Goal: Task Accomplishment & Management: Manage account settings

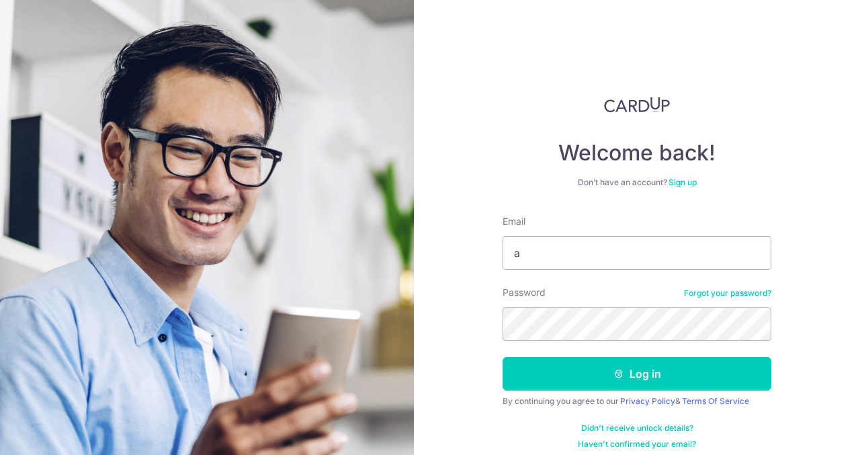
type input "[PERSON_NAME][EMAIL_ADDRESS][DOMAIN_NAME]"
click at [502, 357] on button "Log in" at bounding box center [636, 374] width 269 height 34
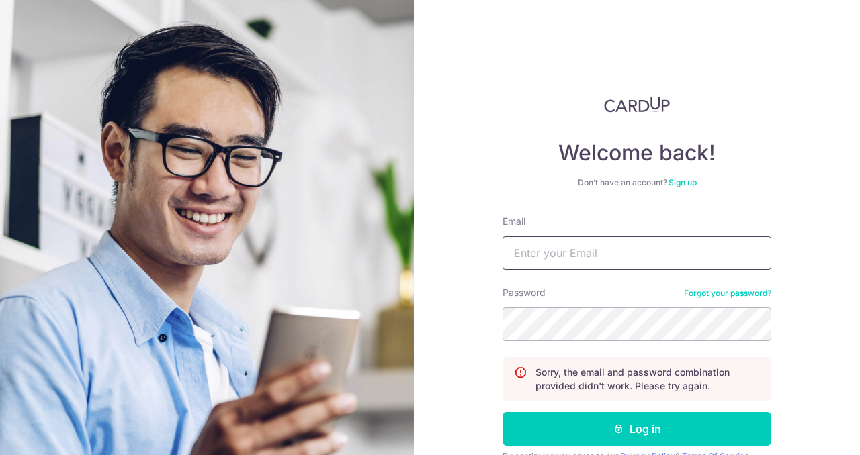
click at [565, 240] on input "Email" at bounding box center [636, 253] width 269 height 34
type input "[PERSON_NAME][EMAIL_ADDRESS][DOMAIN_NAME]"
click at [502, 412] on button "Log in" at bounding box center [636, 429] width 269 height 34
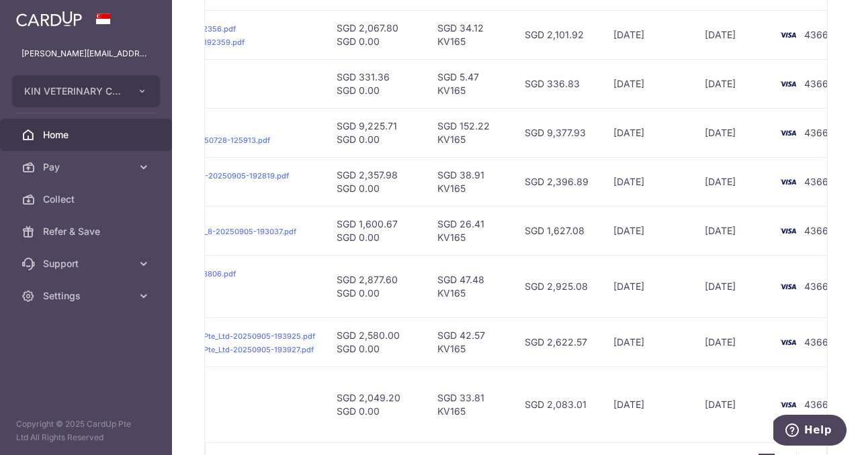
scroll to position [653, 0]
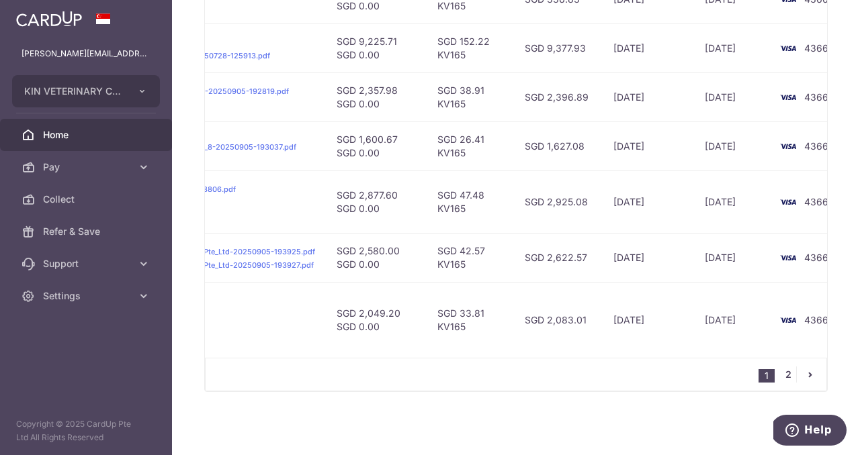
click at [791, 377] on link "2" at bounding box center [788, 375] width 16 height 16
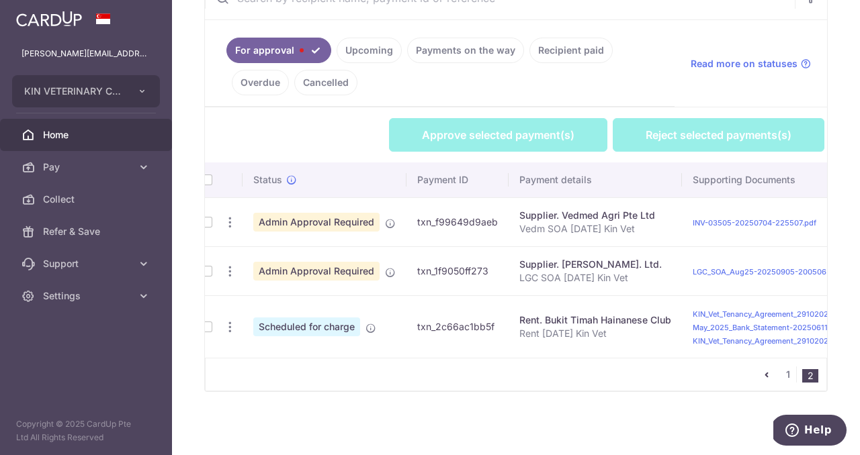
scroll to position [0, 0]
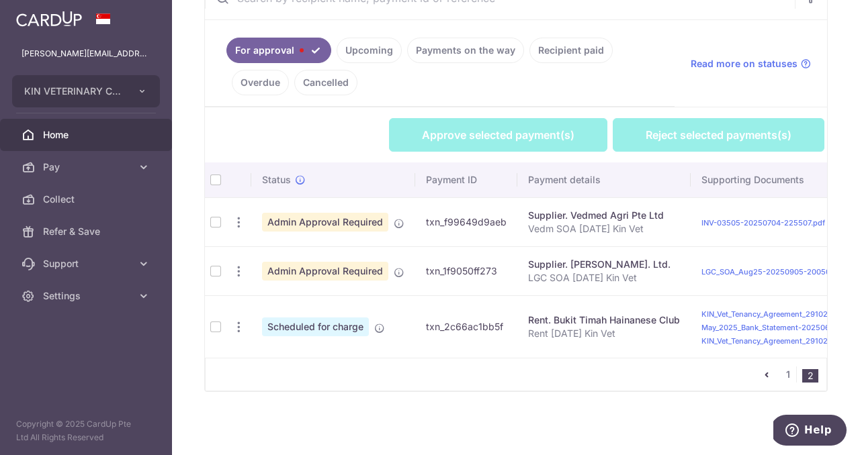
click at [212, 222] on td at bounding box center [215, 221] width 21 height 49
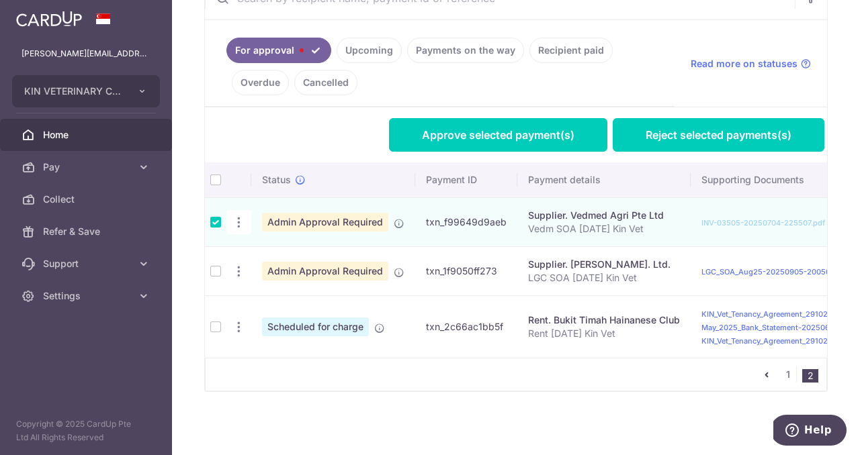
click at [215, 270] on td at bounding box center [215, 270] width 21 height 49
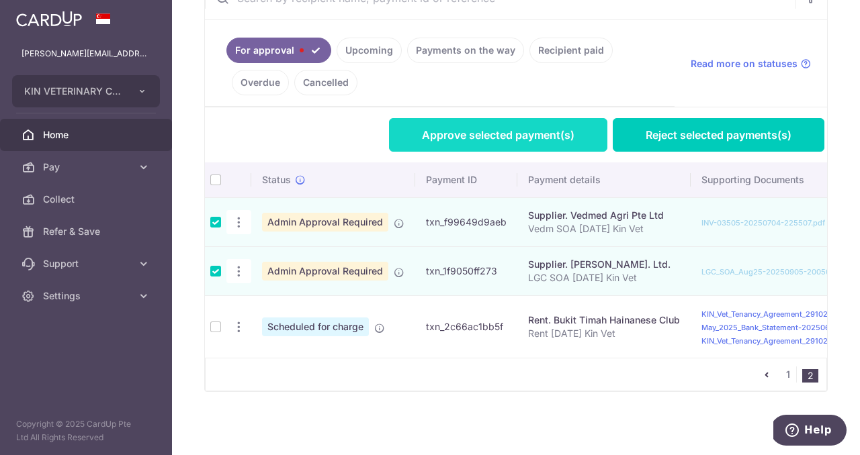
click at [441, 130] on link "Approve selected payment(s)" at bounding box center [498, 135] width 218 height 34
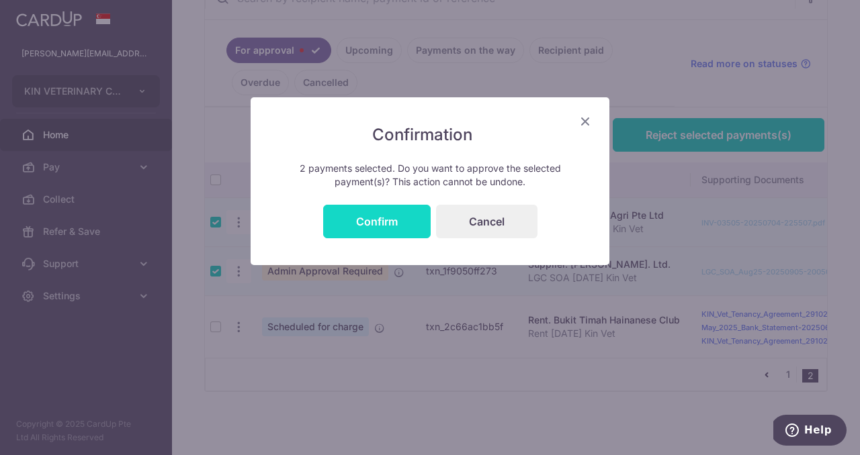
click at [373, 218] on button "Confirm" at bounding box center [376, 222] width 107 height 34
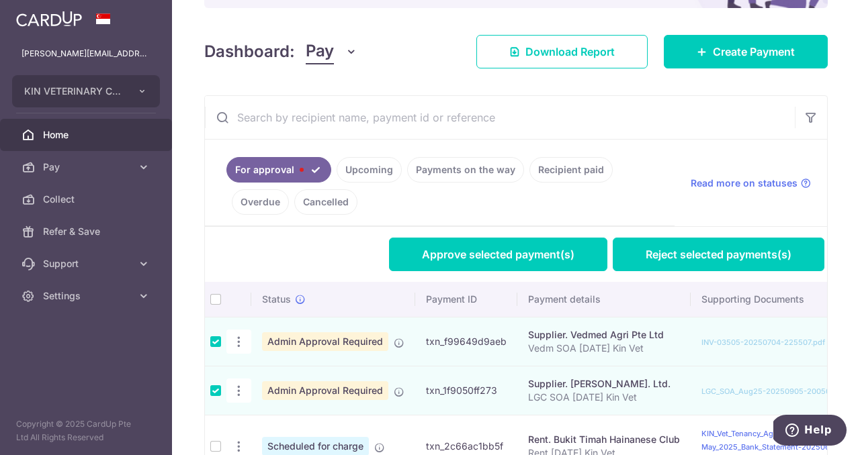
scroll to position [168, 0]
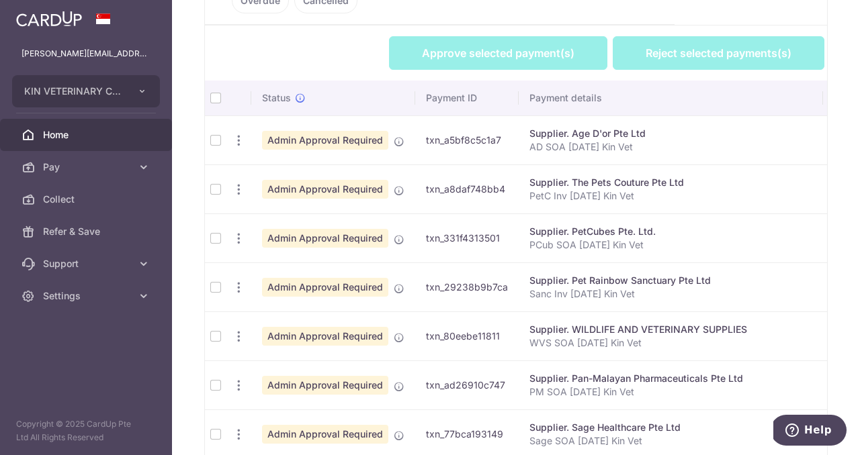
scroll to position [322, 0]
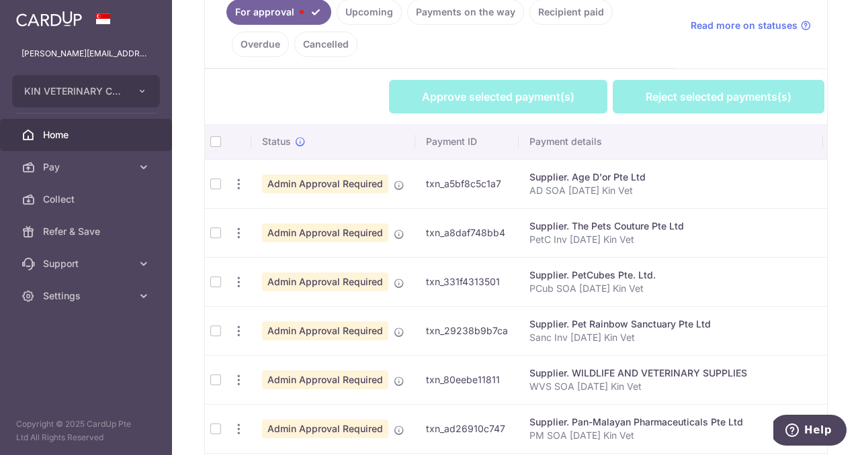
click at [214, 128] on th at bounding box center [215, 141] width 21 height 35
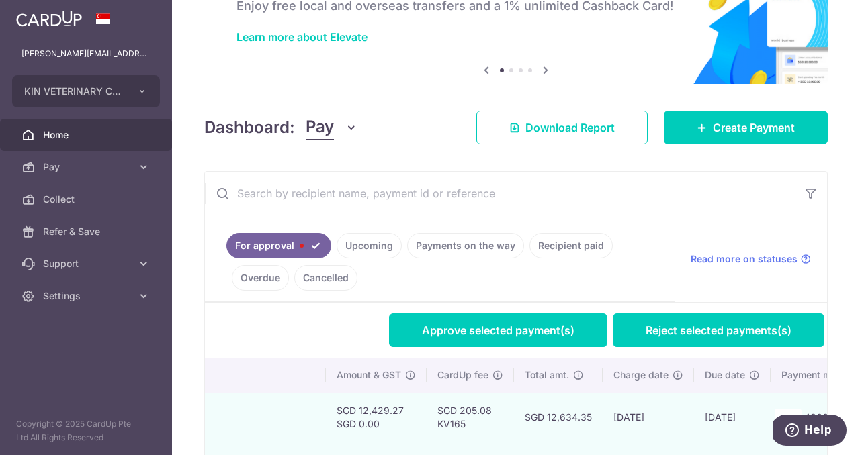
scroll to position [107, 0]
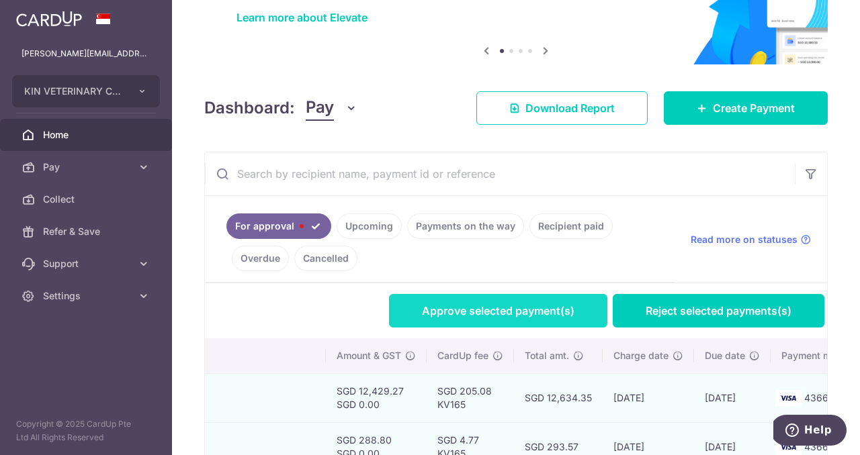
click at [469, 310] on link "Approve selected payment(s)" at bounding box center [498, 311] width 218 height 34
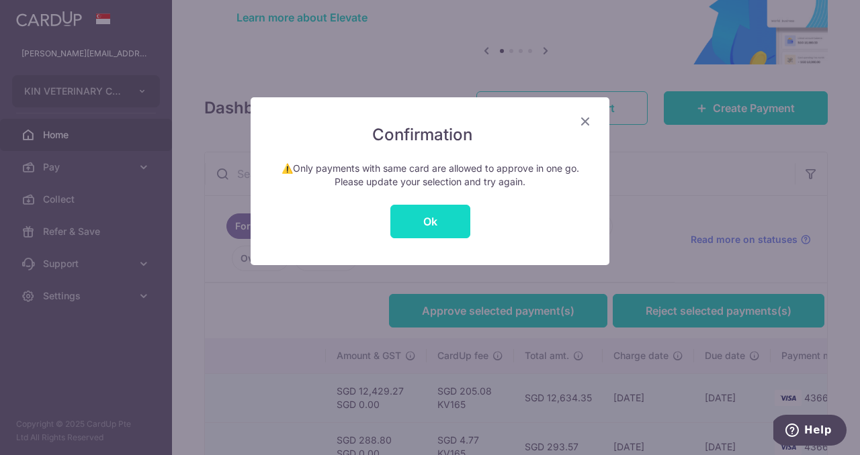
click at [445, 220] on button "Ok" at bounding box center [430, 222] width 80 height 34
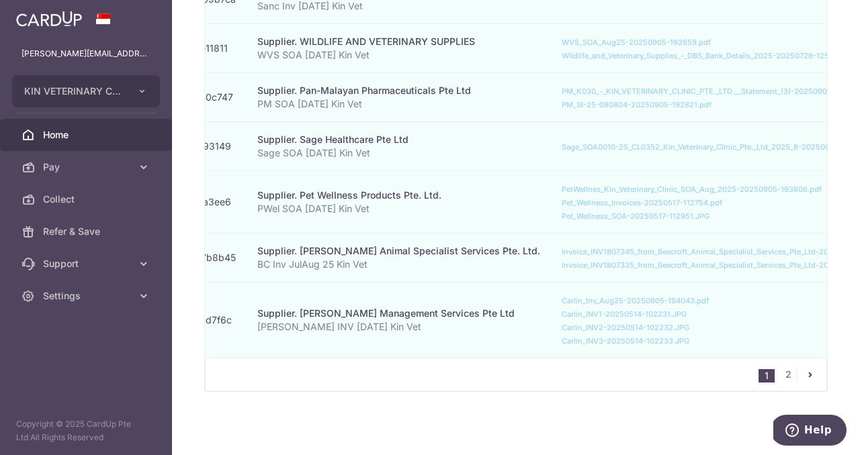
scroll to position [0, 498]
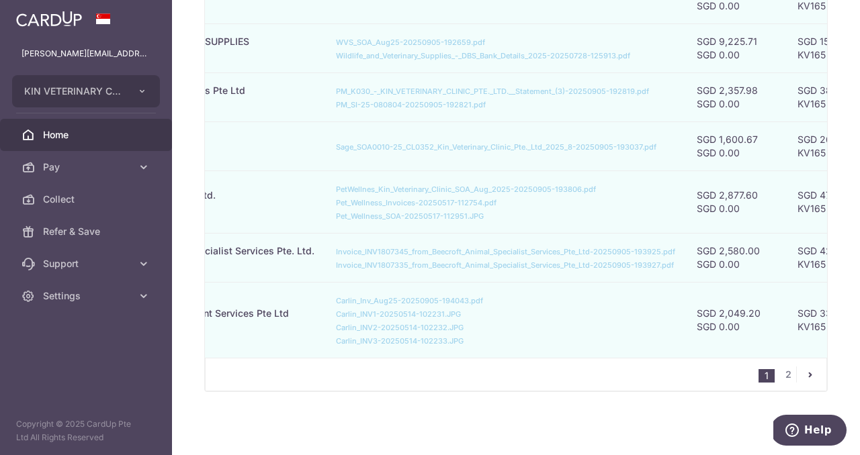
click at [787, 365] on nav "1 2" at bounding box center [792, 375] width 68 height 32
click at [787, 376] on link "2" at bounding box center [788, 375] width 16 height 16
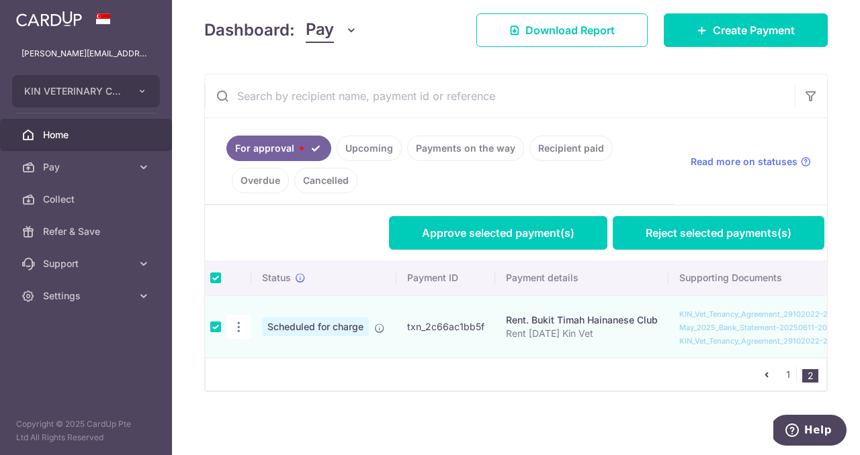
click at [216, 325] on td at bounding box center [215, 327] width 21 height 62
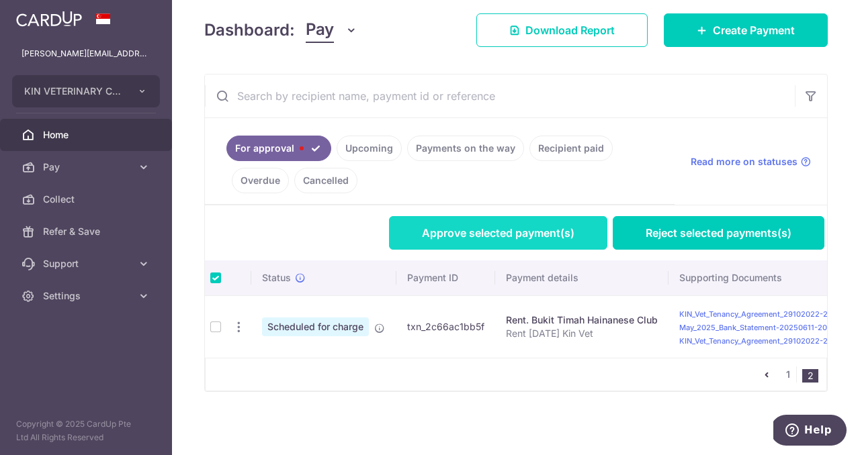
click at [451, 245] on link "Approve selected payment(s)" at bounding box center [498, 233] width 218 height 34
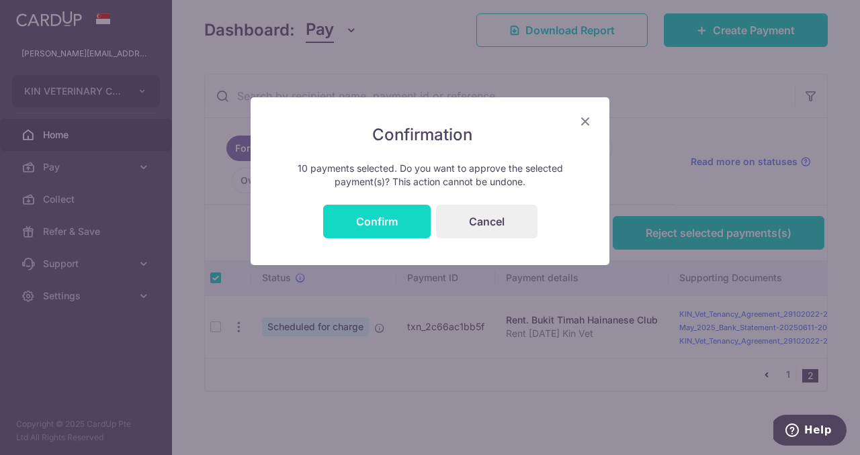
click at [362, 224] on button "Confirm" at bounding box center [376, 222] width 107 height 34
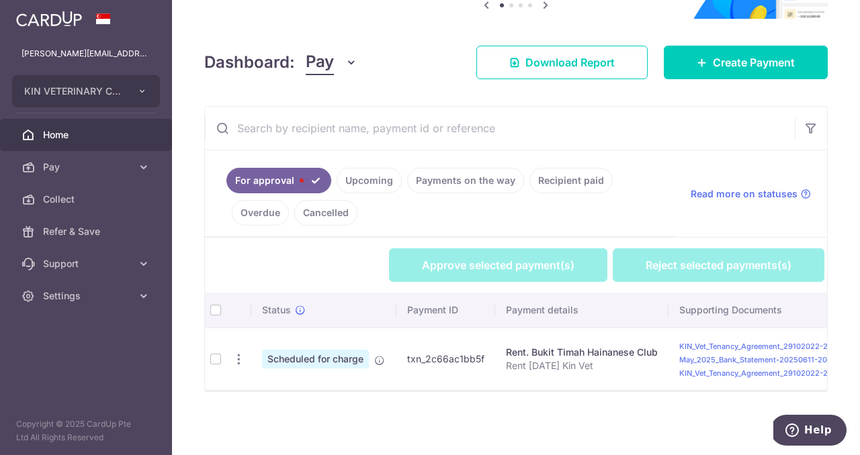
click at [217, 310] on th at bounding box center [215, 310] width 21 height 35
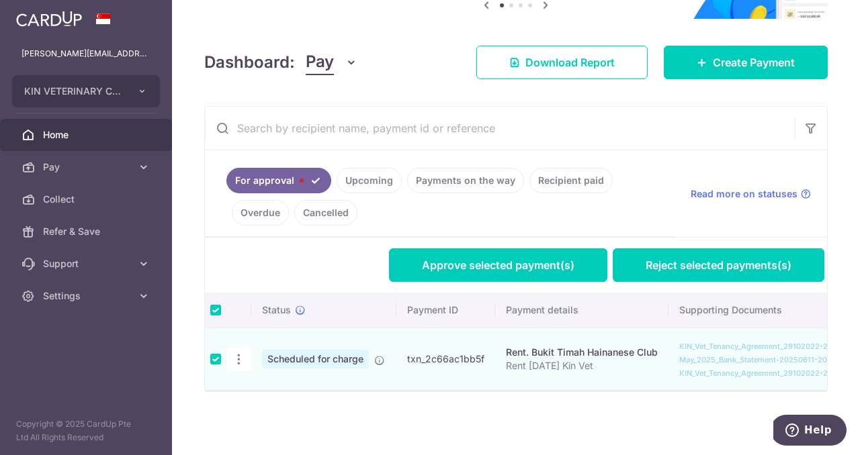
click at [214, 308] on th at bounding box center [215, 310] width 21 height 35
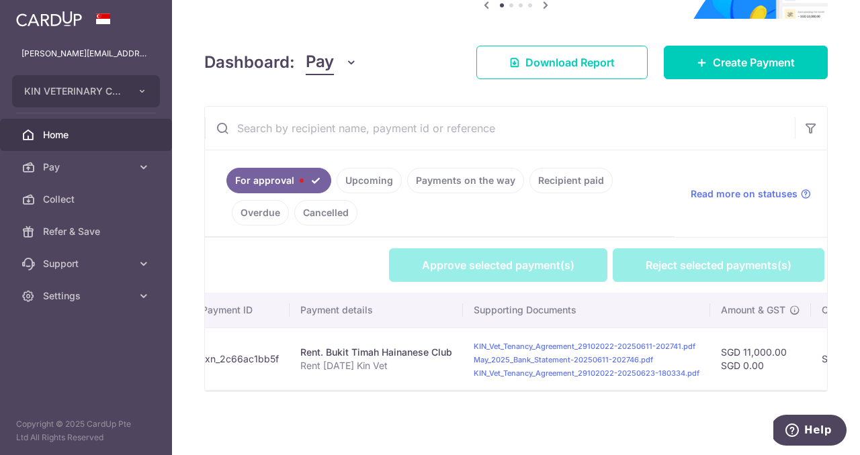
scroll to position [0, 158]
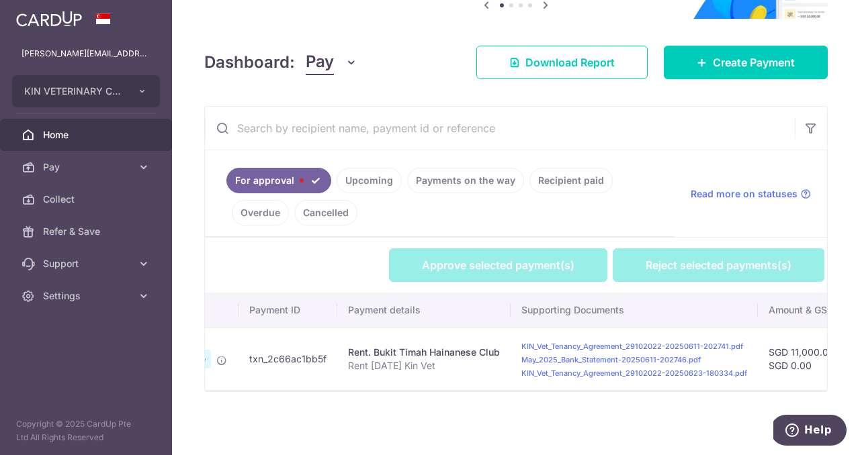
click at [104, 130] on span "Home" at bounding box center [87, 134] width 89 height 13
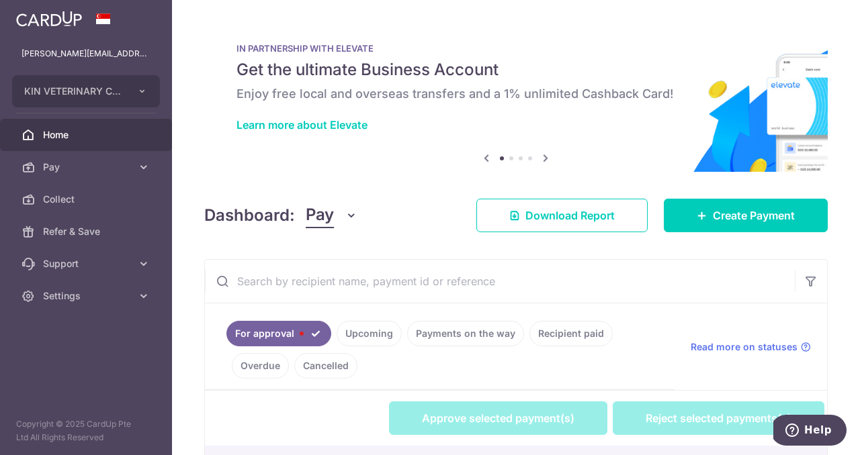
click at [373, 339] on link "Upcoming" at bounding box center [368, 334] width 65 height 26
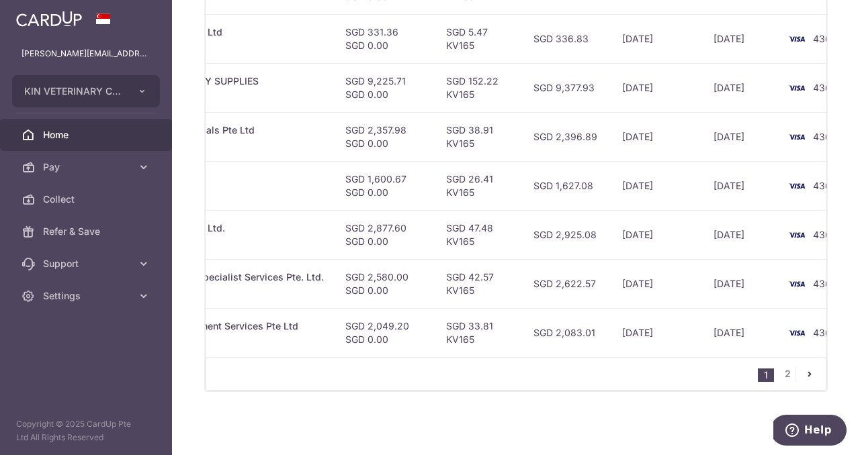
scroll to position [0, 457]
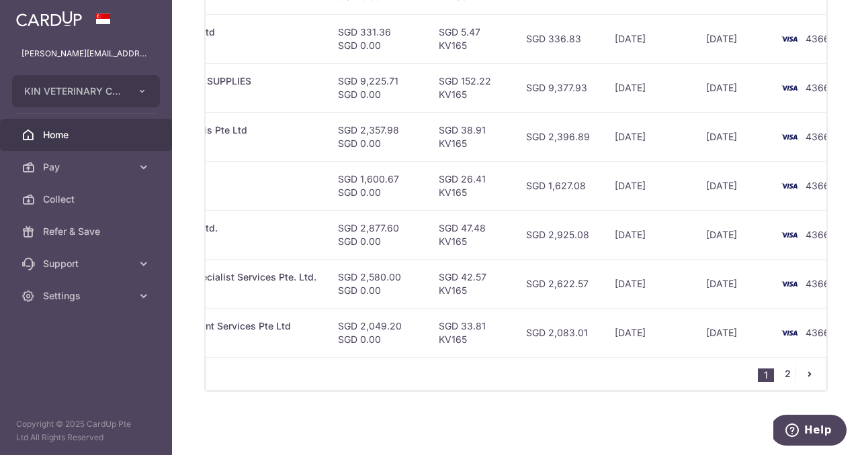
click at [791, 370] on link "2" at bounding box center [787, 374] width 16 height 16
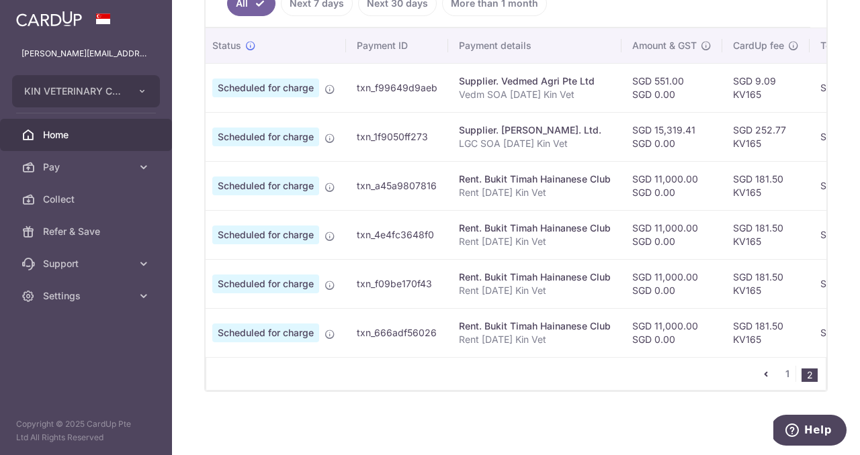
scroll to position [0, 0]
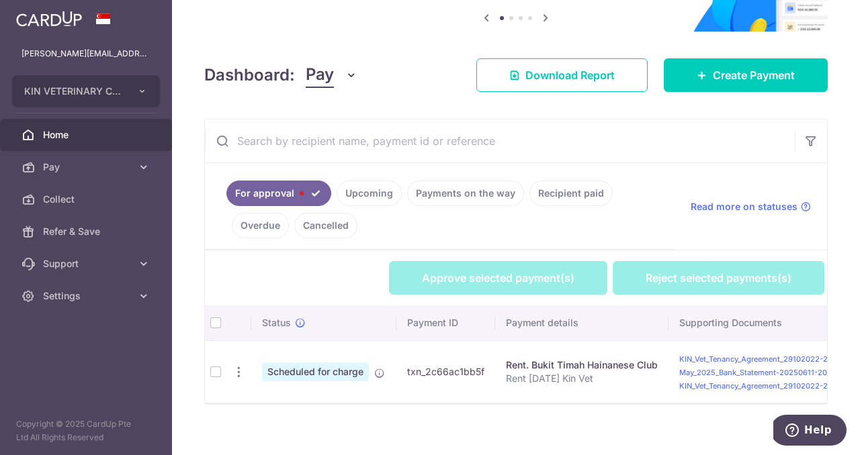
scroll to position [153, 0]
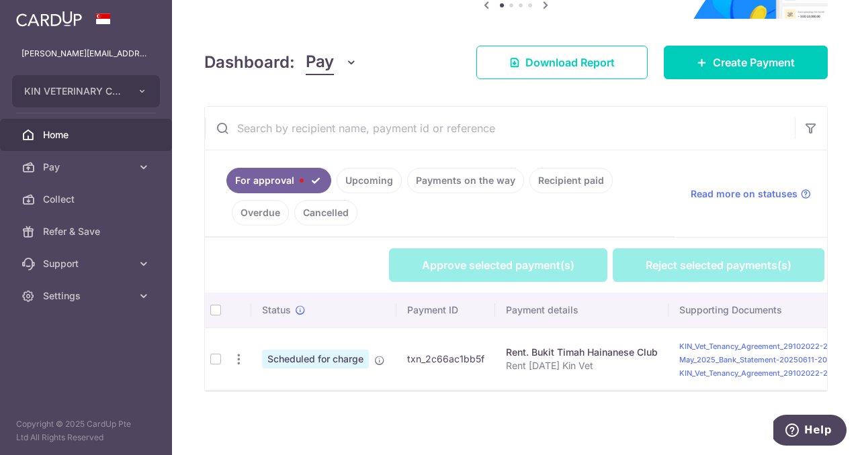
click at [120, 136] on span "Home" at bounding box center [87, 134] width 89 height 13
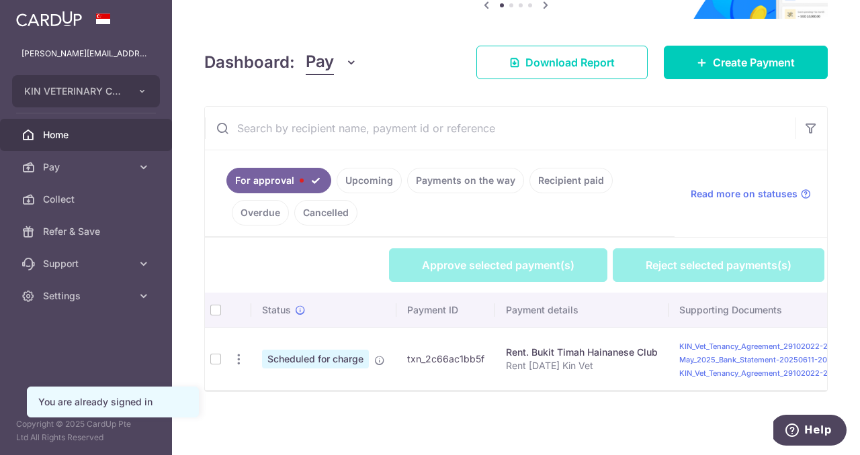
click at [311, 210] on link "Cancelled" at bounding box center [325, 213] width 63 height 26
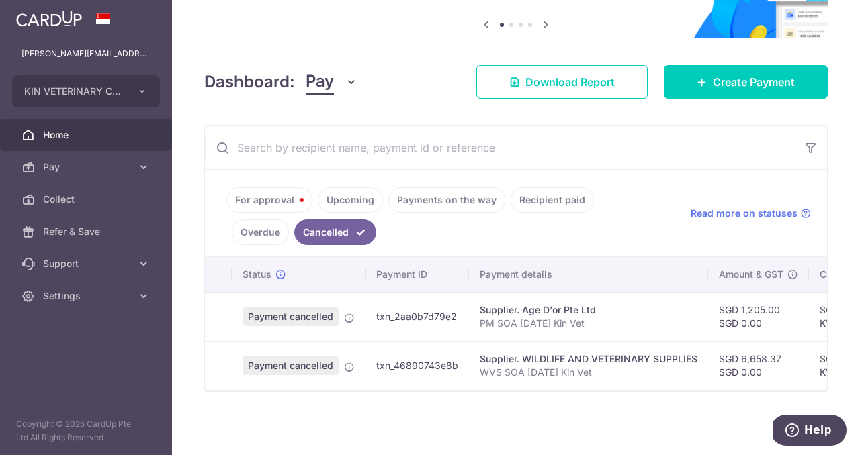
click at [289, 220] on link "Overdue" at bounding box center [260, 233] width 57 height 26
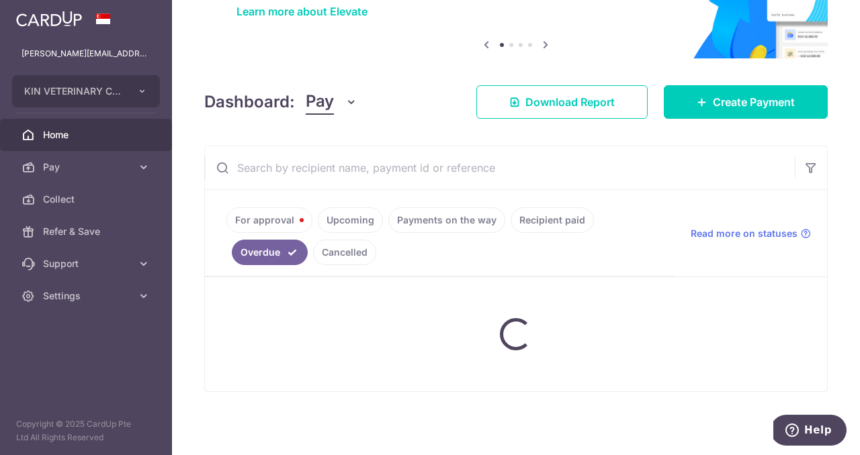
scroll to position [134, 0]
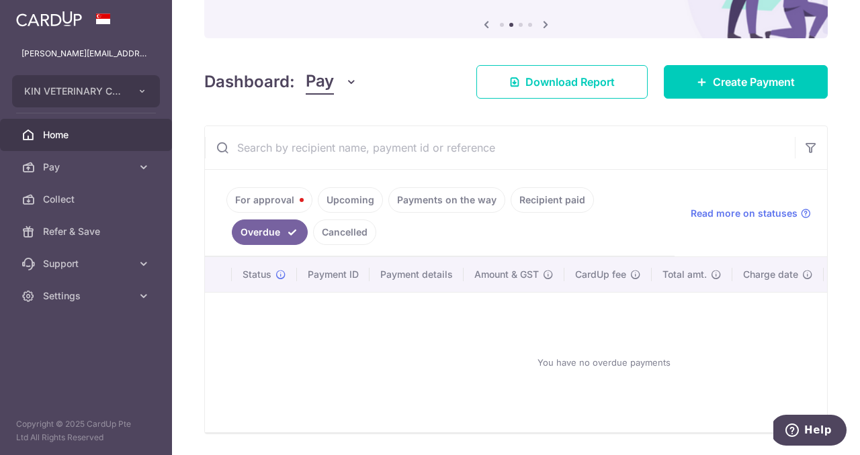
click at [339, 208] on link "Upcoming" at bounding box center [350, 200] width 65 height 26
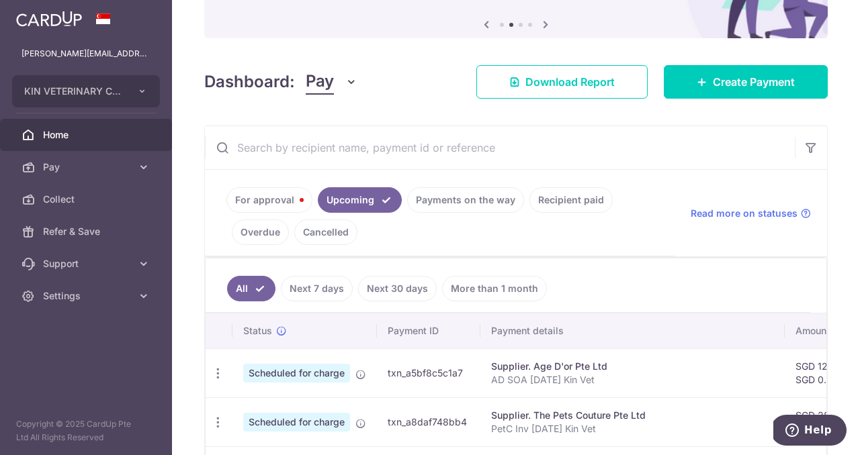
click at [266, 201] on link "For approval" at bounding box center [269, 200] width 86 height 26
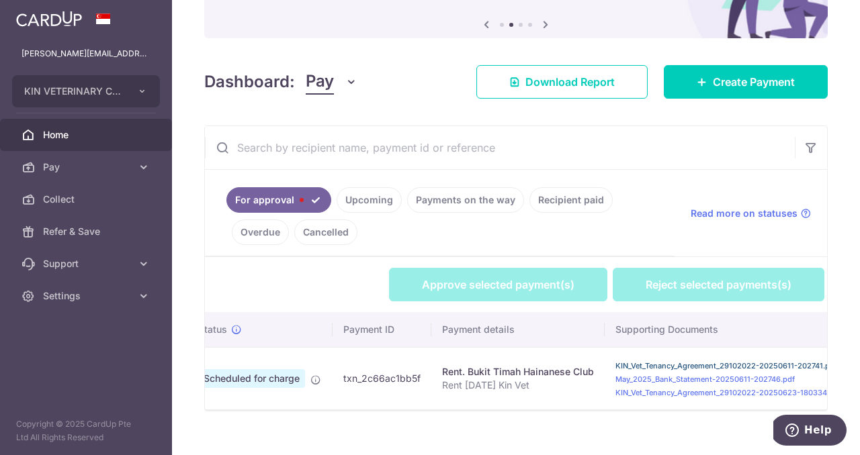
scroll to position [0, 61]
click at [748, 361] on link "KIN_Vet_Tenancy_Agreement_29102022-20250611-202741.pdf" at bounding box center [729, 365] width 222 height 9
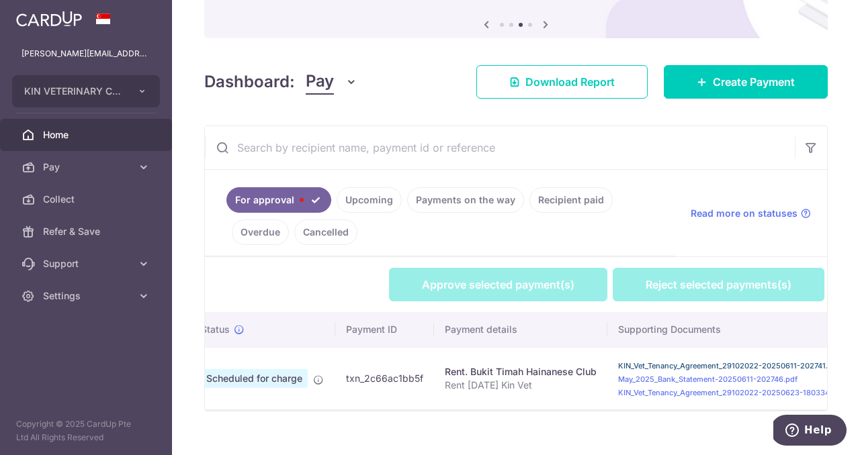
scroll to position [0, 0]
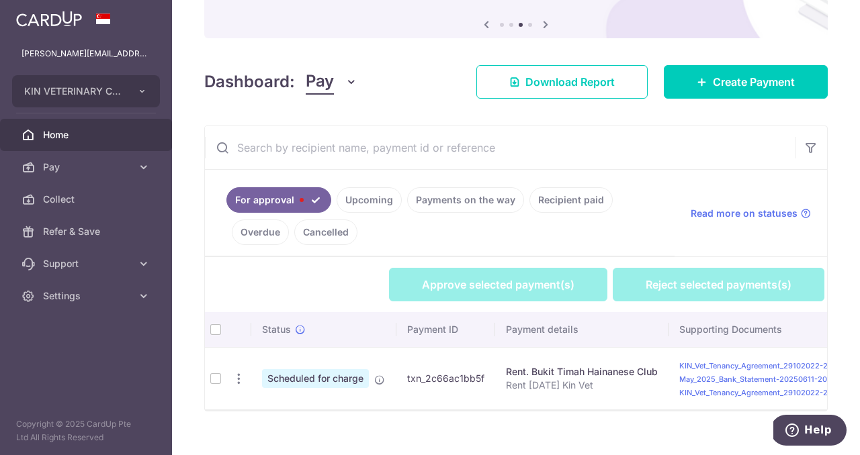
click at [218, 327] on th at bounding box center [215, 329] width 21 height 35
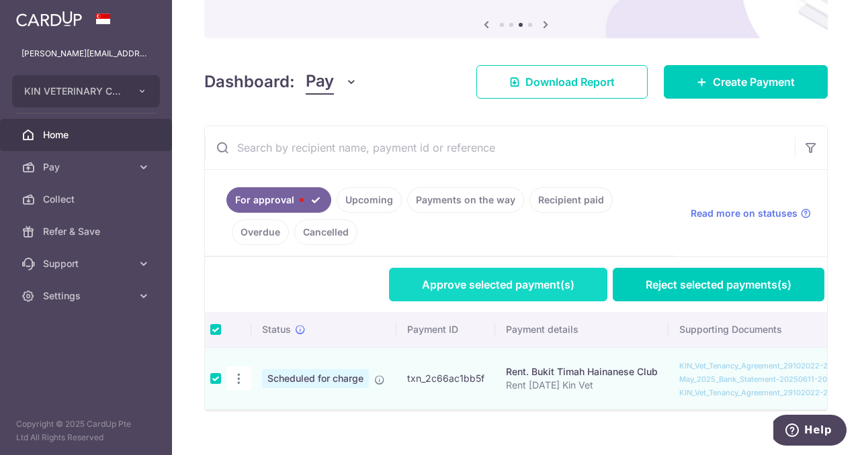
click at [419, 293] on link "Approve selected payment(s)" at bounding box center [498, 285] width 218 height 34
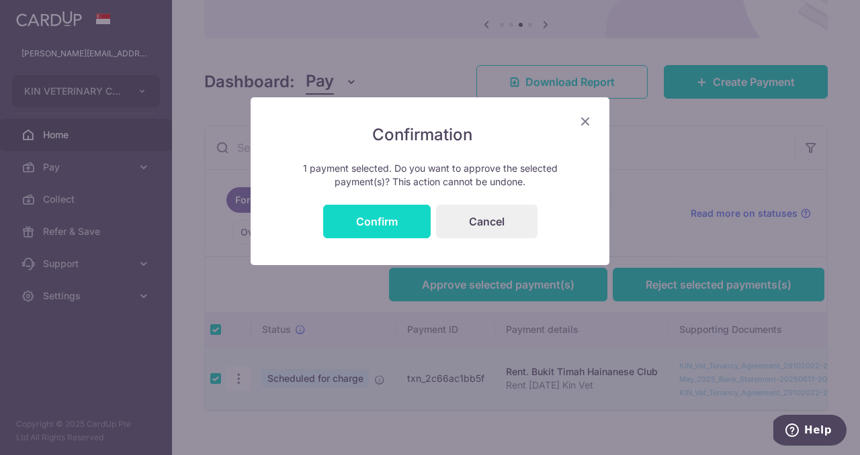
click at [390, 218] on button "Confirm" at bounding box center [376, 222] width 107 height 34
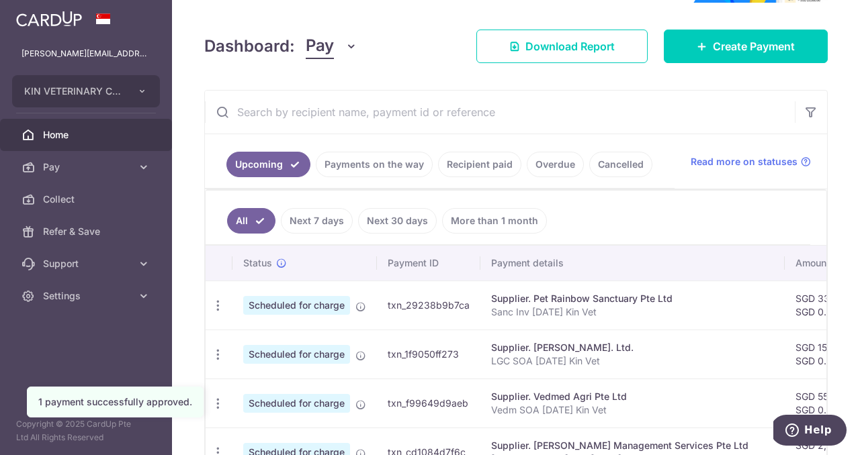
scroll to position [184, 0]
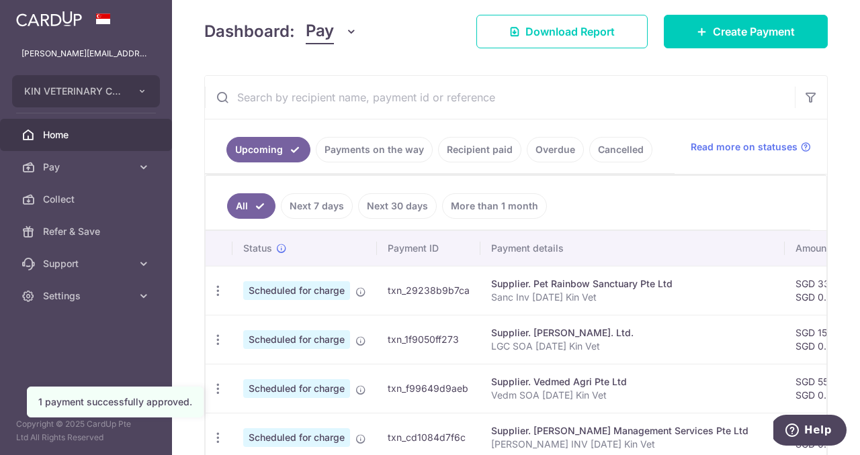
click at [361, 150] on link "Payments on the way" at bounding box center [374, 150] width 117 height 26
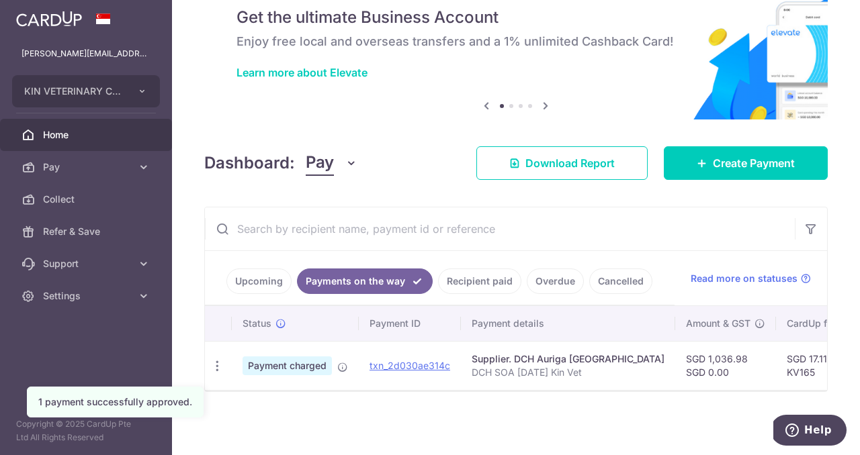
scroll to position [52, 0]
click at [461, 276] on link "Recipient paid" at bounding box center [479, 282] width 83 height 26
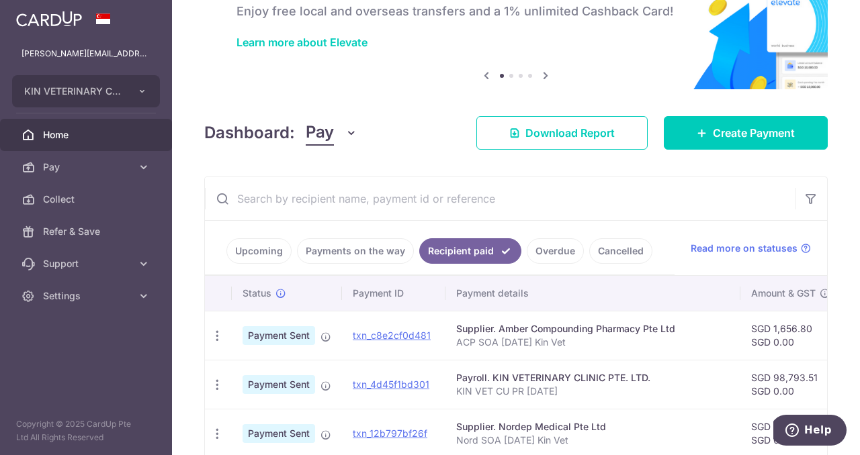
scroll to position [0, 0]
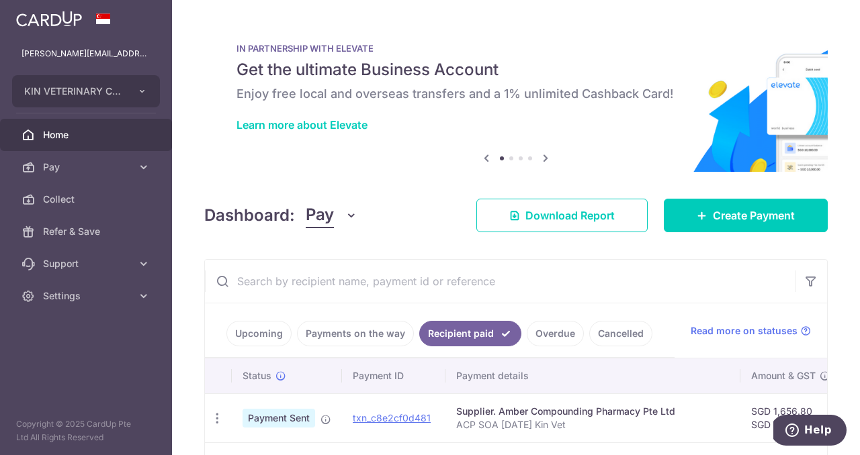
click at [609, 326] on link "Cancelled" at bounding box center [620, 334] width 63 height 26
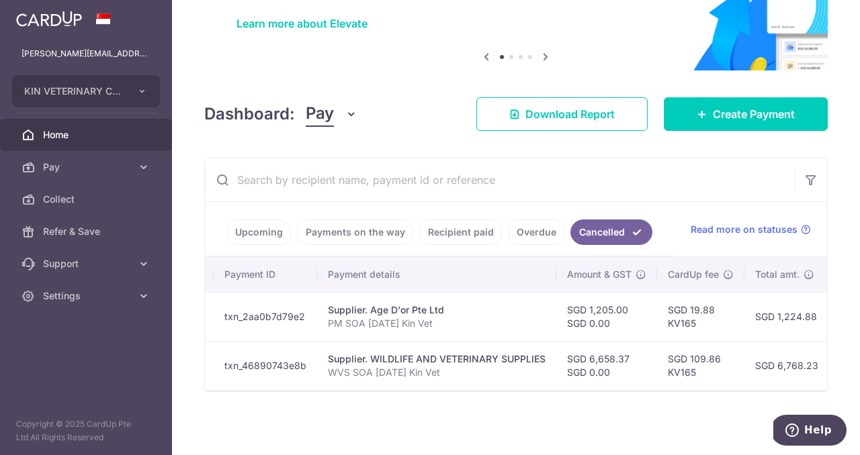
scroll to position [0, 155]
click at [443, 224] on link "Recipient paid" at bounding box center [460, 233] width 83 height 26
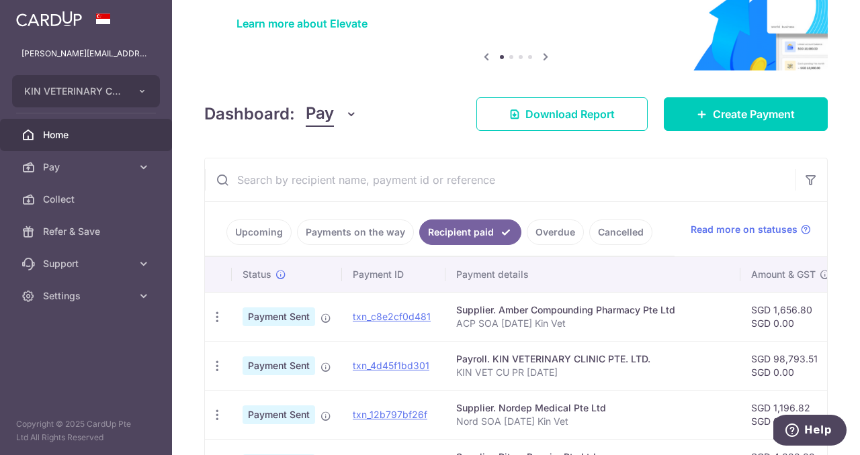
click at [345, 183] on input "text" at bounding box center [500, 180] width 590 height 43
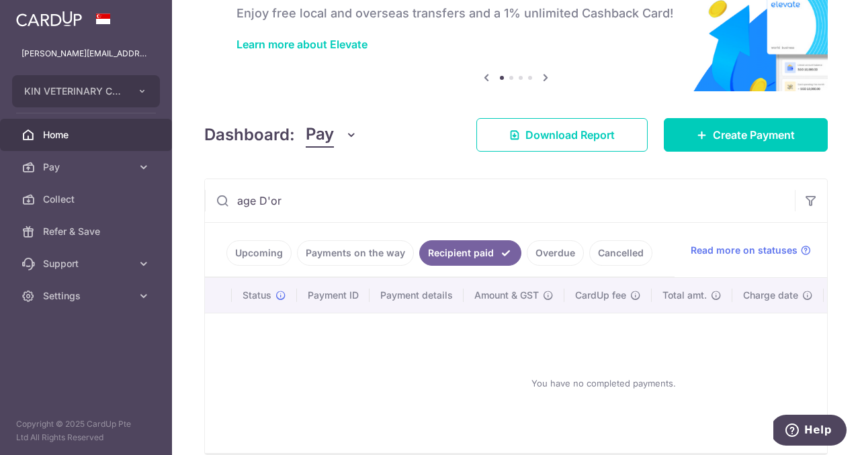
scroll to position [101, 0]
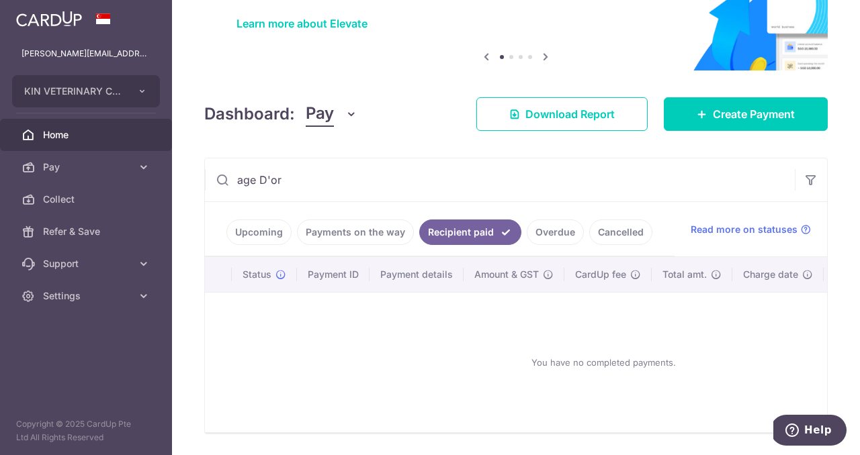
click at [286, 183] on input "age D'or" at bounding box center [500, 180] width 590 height 43
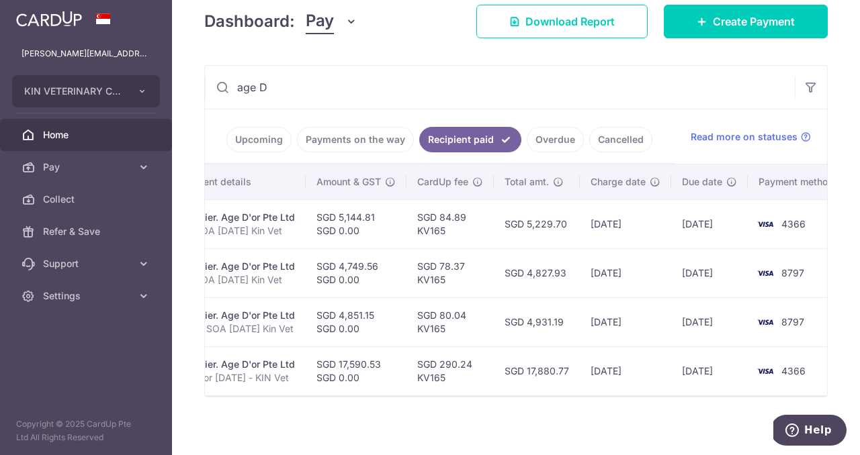
scroll to position [199, 0]
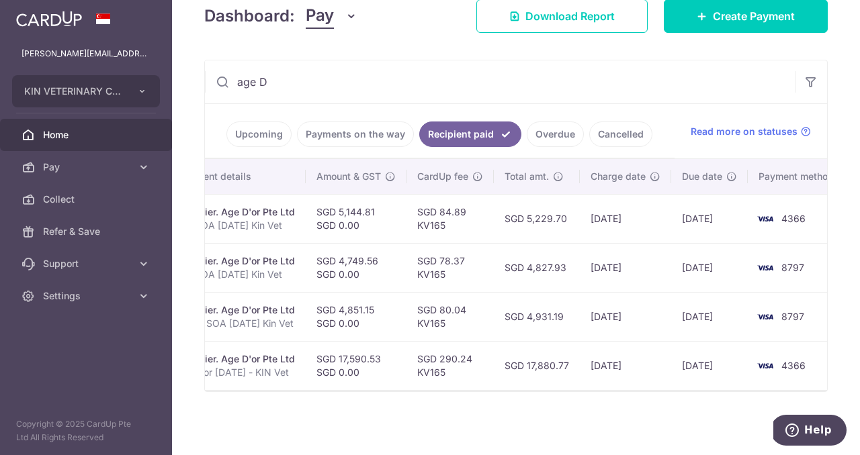
click at [614, 130] on link "Cancelled" at bounding box center [620, 135] width 63 height 26
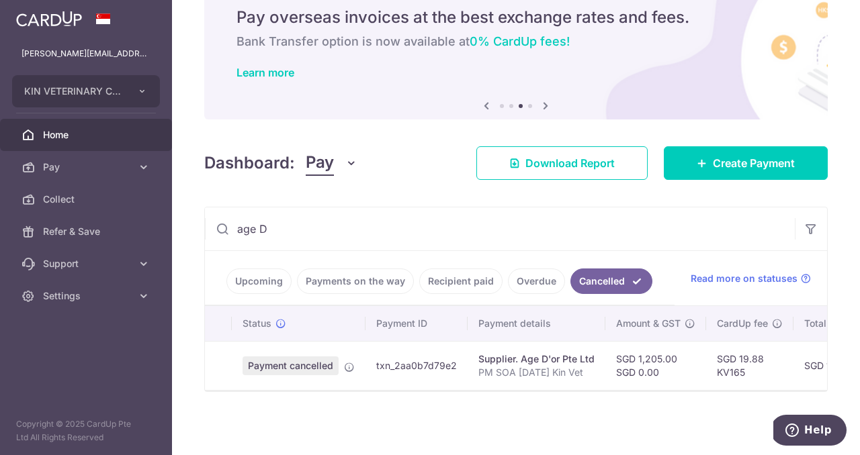
scroll to position [52, 0]
click at [328, 229] on input "age D" at bounding box center [500, 229] width 590 height 43
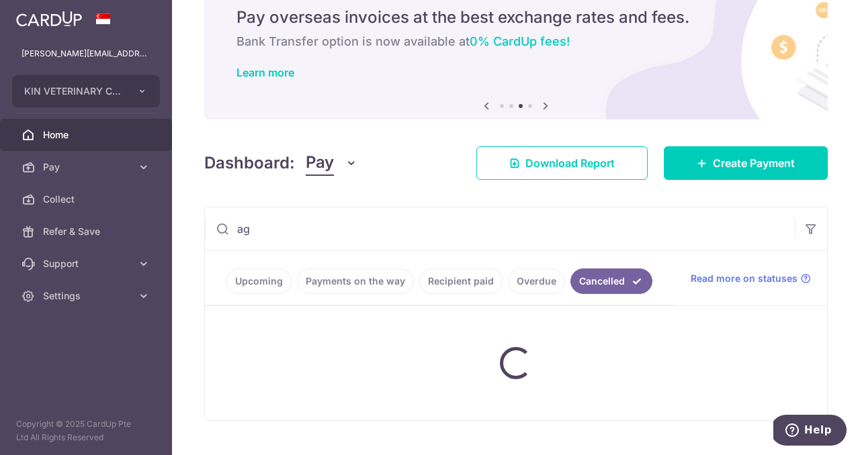
type input "a"
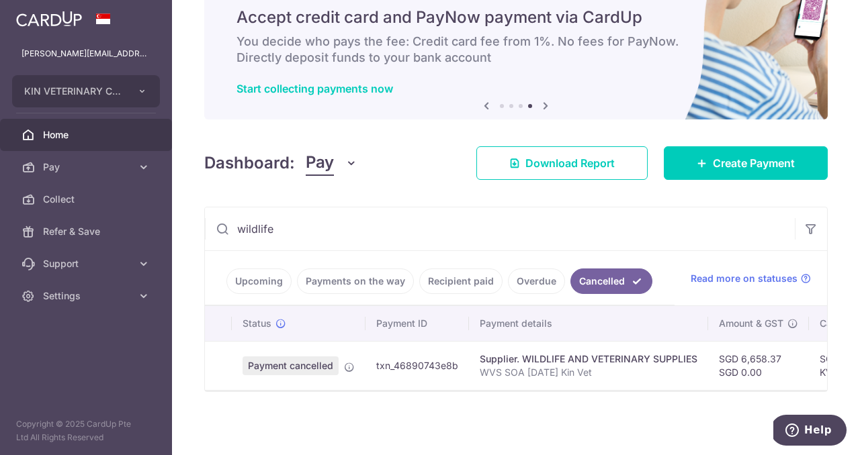
type input "wildlife"
click at [443, 285] on link "Recipient paid" at bounding box center [460, 282] width 83 height 26
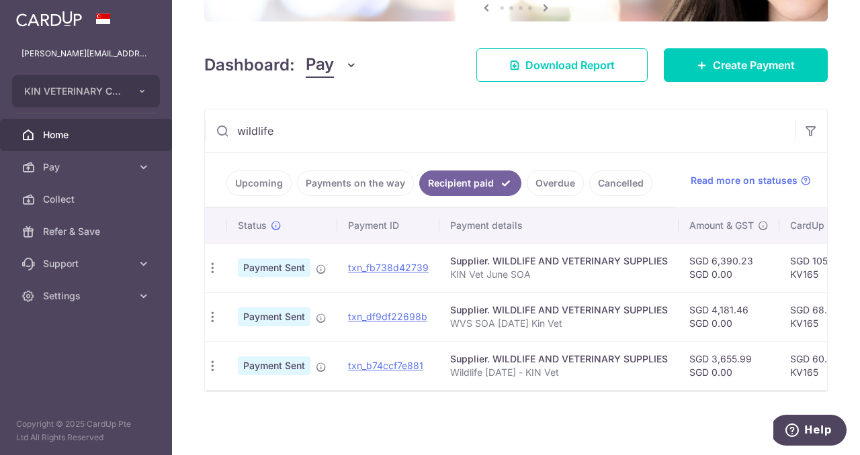
scroll to position [0, 0]
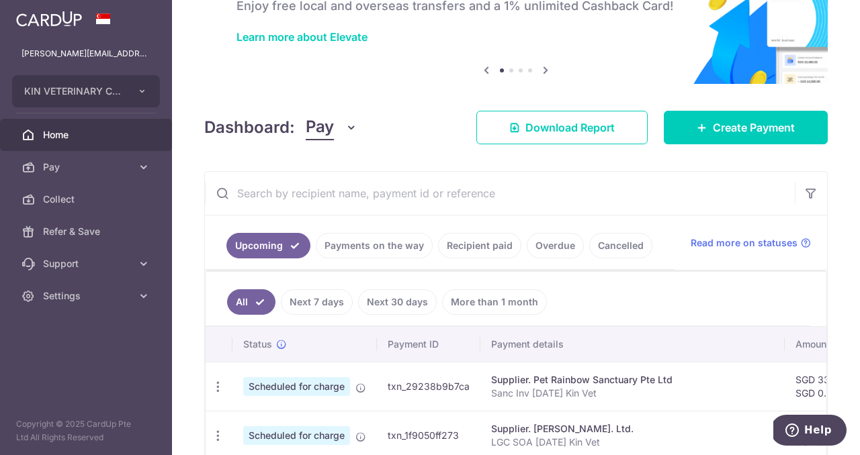
click at [371, 249] on link "Payments on the way" at bounding box center [374, 246] width 117 height 26
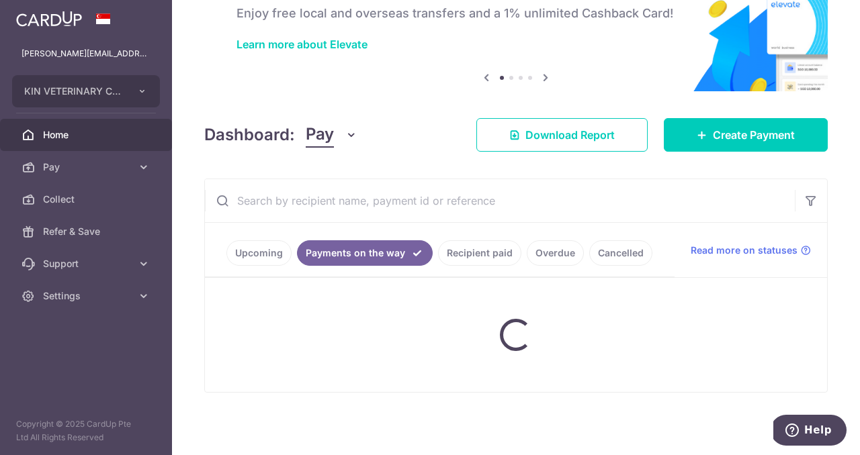
scroll to position [52, 0]
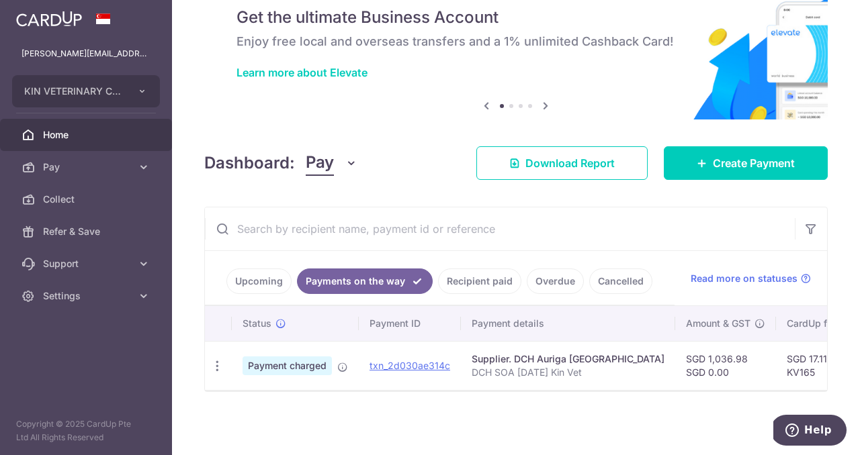
click at [321, 218] on input "text" at bounding box center [500, 229] width 590 height 43
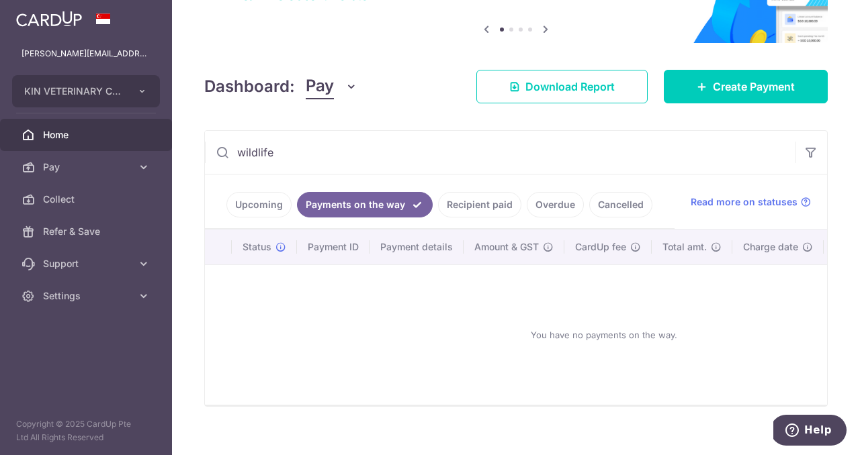
scroll to position [144, 0]
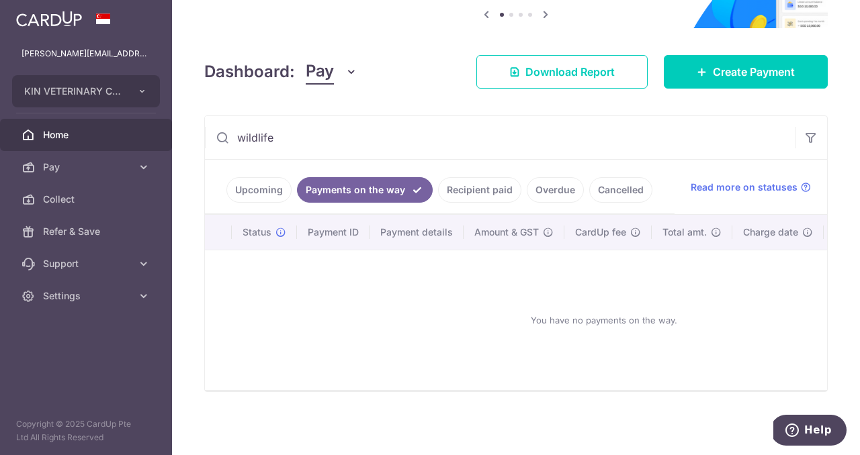
click at [255, 192] on link "Upcoming" at bounding box center [258, 190] width 65 height 26
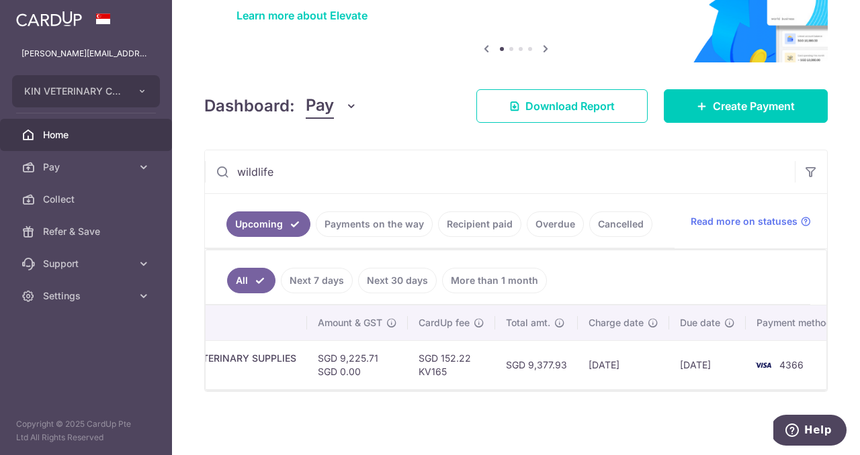
scroll to position [0, 420]
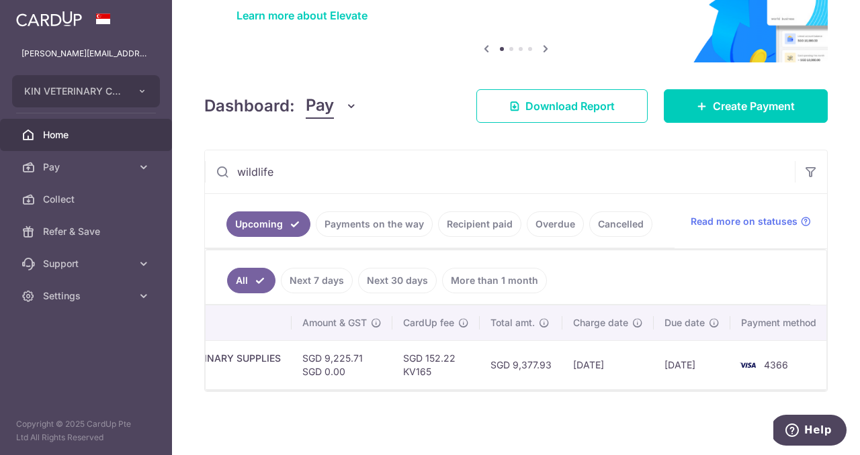
click at [287, 179] on input "wildlife" at bounding box center [500, 171] width 590 height 43
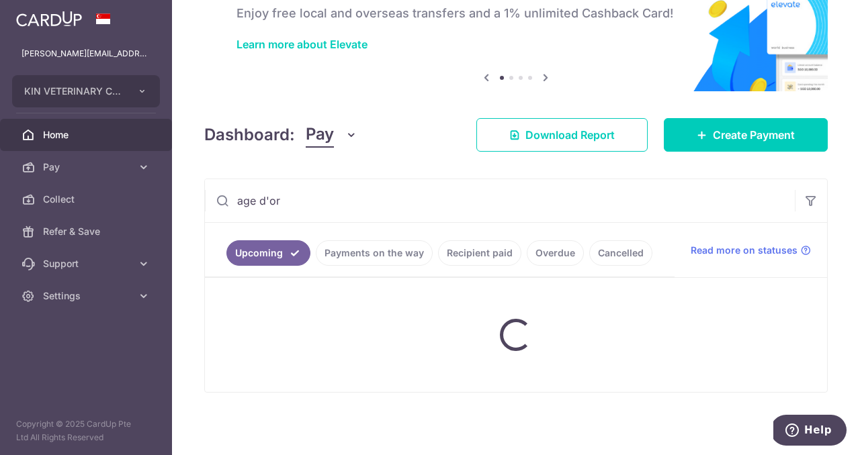
scroll to position [109, 0]
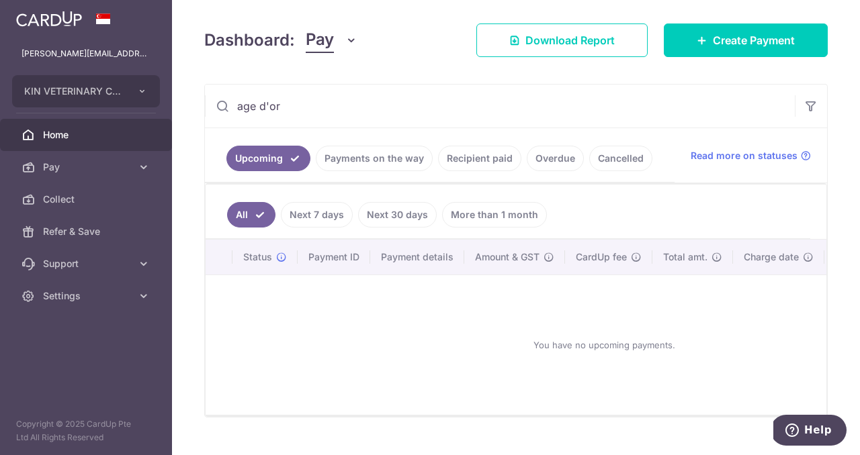
click at [349, 166] on link "Payments on the way" at bounding box center [374, 159] width 117 height 26
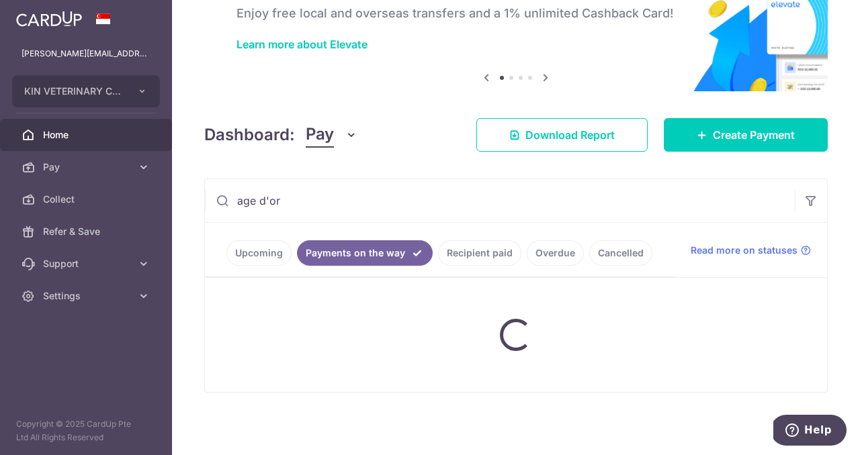
scroll to position [144, 0]
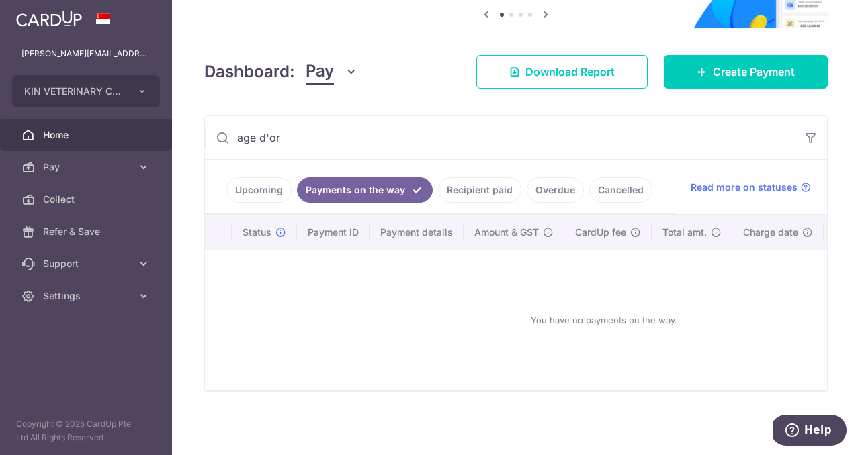
click at [499, 183] on link "Recipient paid" at bounding box center [479, 190] width 83 height 26
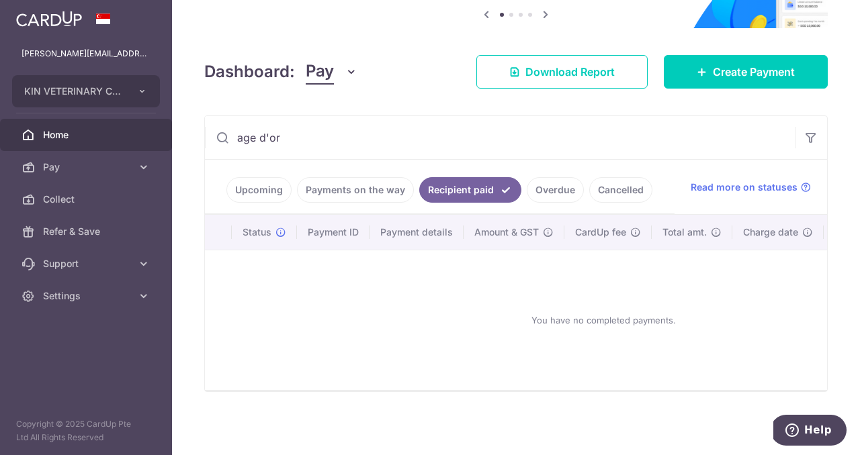
click at [543, 184] on link "Overdue" at bounding box center [555, 190] width 57 height 26
click at [308, 136] on input "age d'or" at bounding box center [500, 137] width 590 height 43
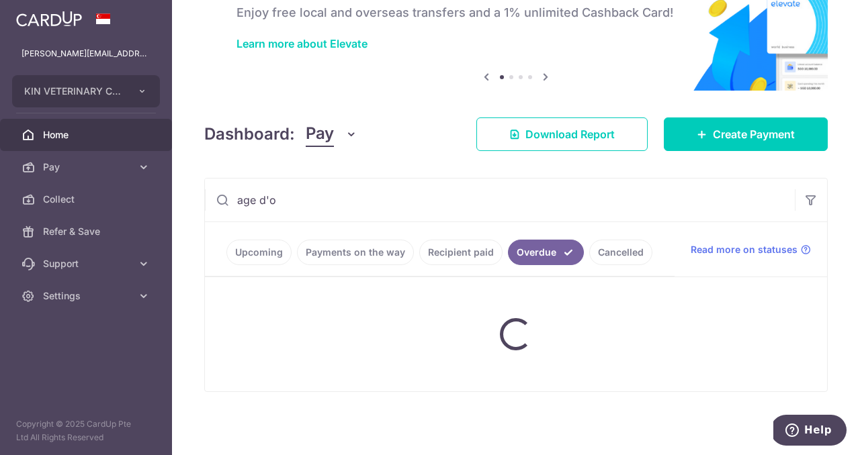
scroll to position [81, 0]
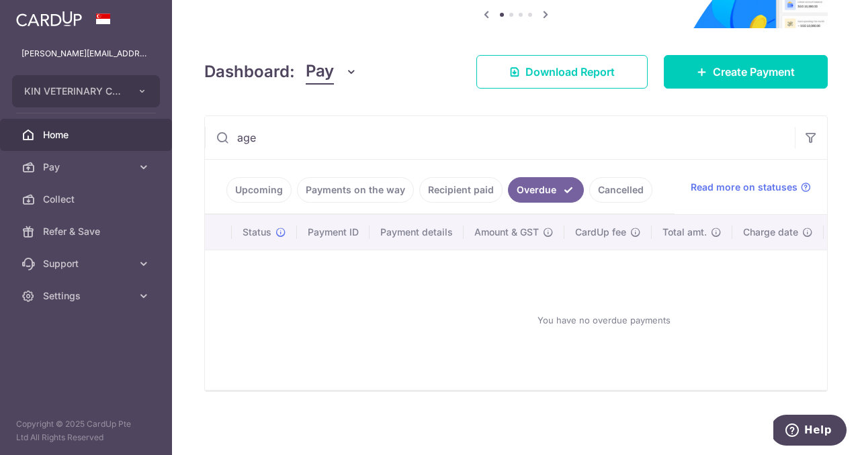
click at [249, 191] on link "Upcoming" at bounding box center [258, 190] width 65 height 26
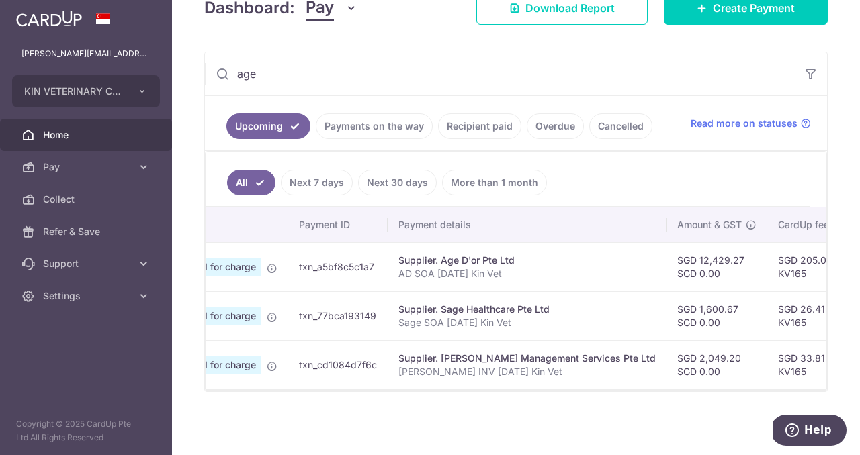
scroll to position [0, 88]
click at [293, 82] on input "age" at bounding box center [500, 73] width 590 height 43
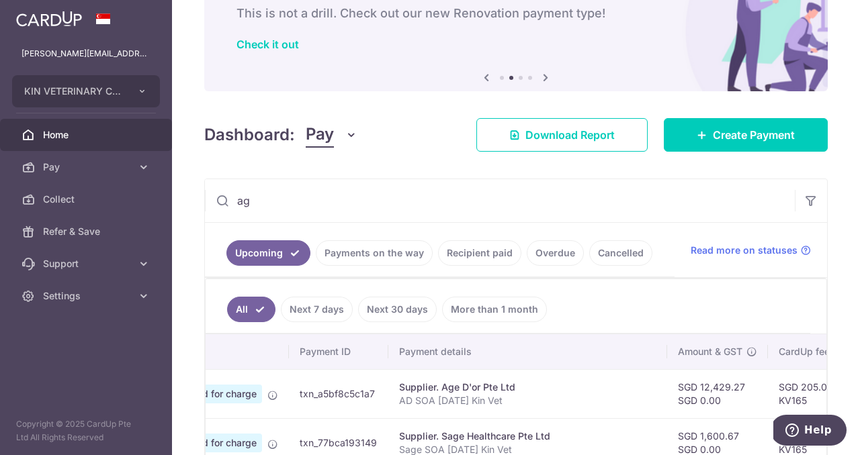
type input "a"
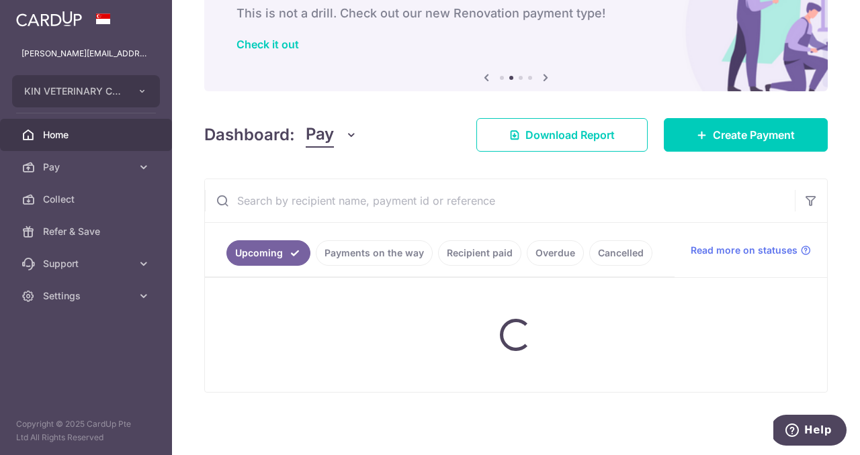
scroll to position [0, 0]
